Goal: Information Seeking & Learning: Find specific fact

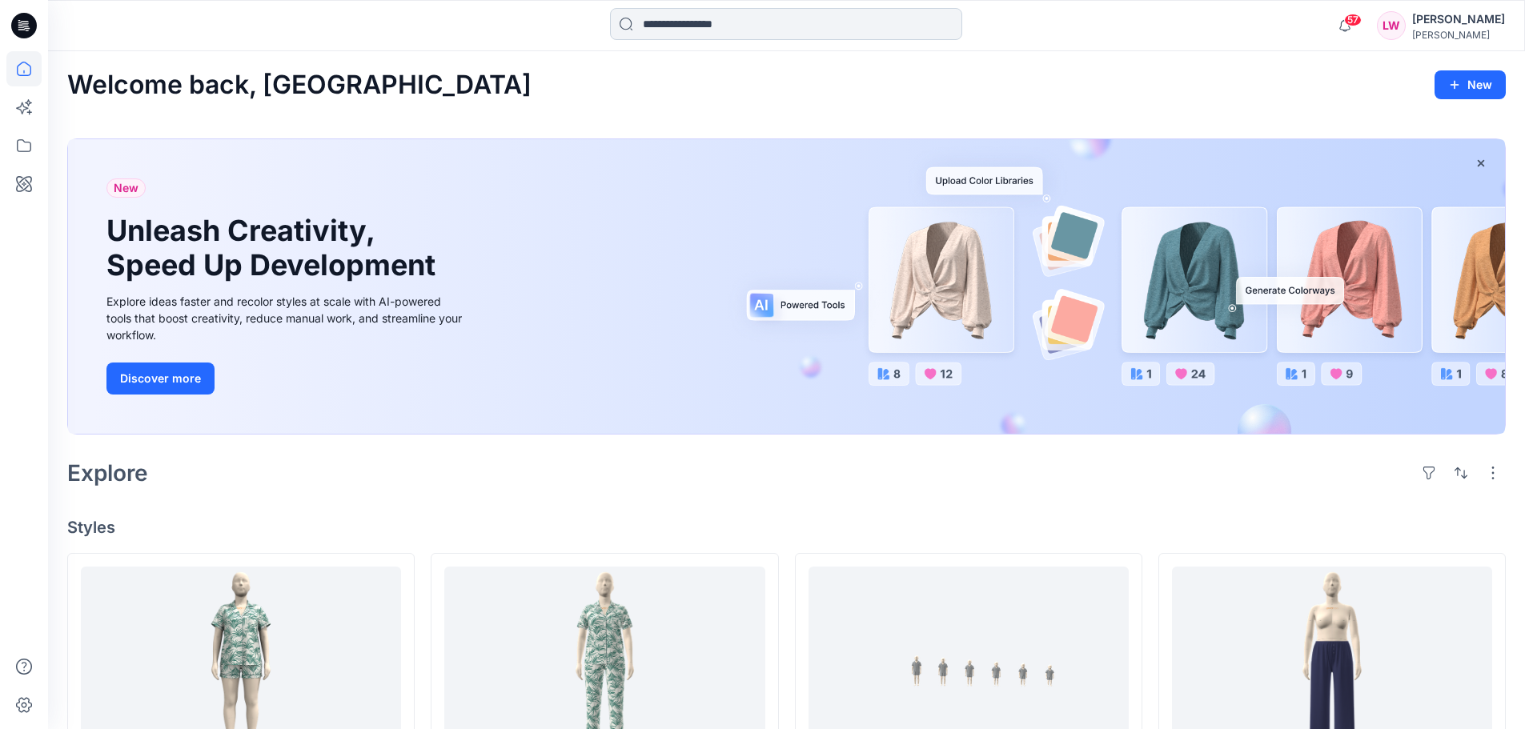
click at [652, 25] on input at bounding box center [786, 24] width 352 height 32
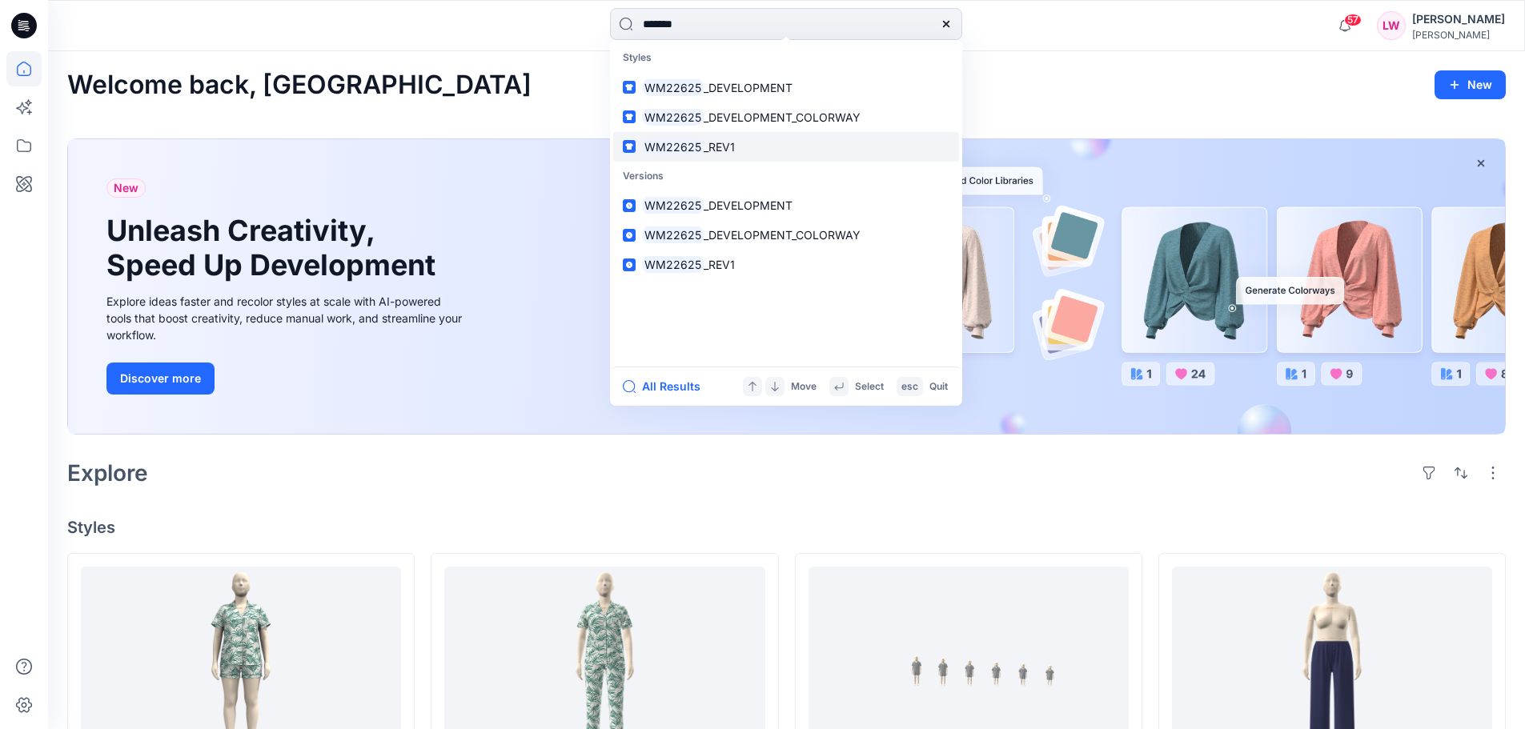
type input "*******"
click at [730, 143] on span "_REV1" at bounding box center [719, 147] width 31 height 14
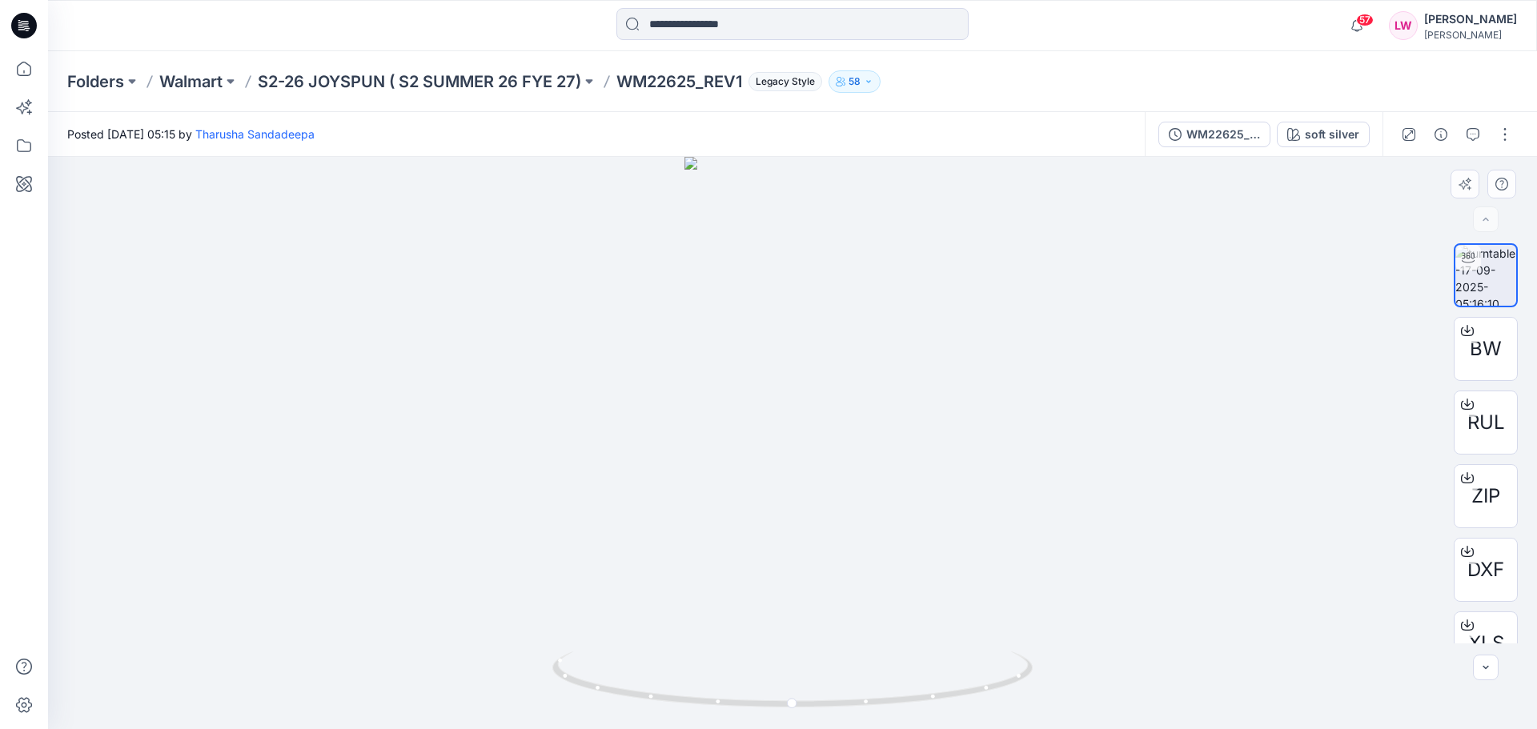
click at [867, 712] on img at bounding box center [792, 691] width 480 height 78
drag, startPoint x: 778, startPoint y: 689, endPoint x: 947, endPoint y: 559, distance: 213.0
click at [947, 559] on div at bounding box center [792, 443] width 1489 height 572
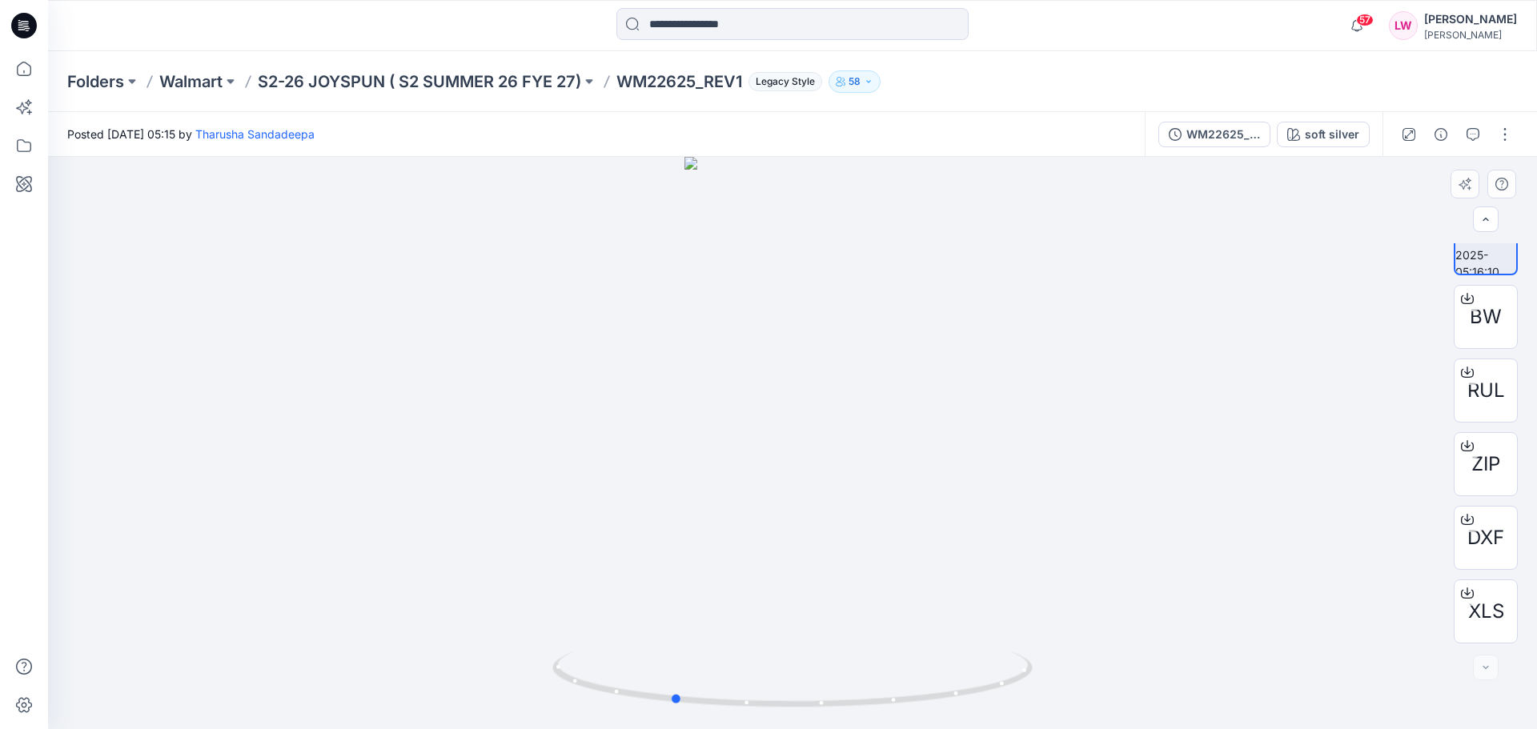
drag, startPoint x: 886, startPoint y: 707, endPoint x: 598, endPoint y: 612, distance: 303.6
click at [598, 612] on div at bounding box center [792, 443] width 1489 height 572
